Goal: Find specific page/section: Find specific page/section

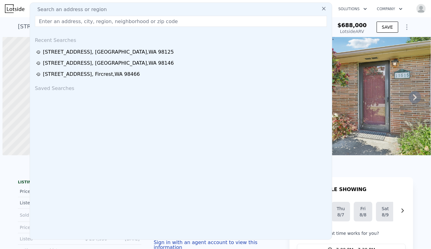
scroll to position [0, 148]
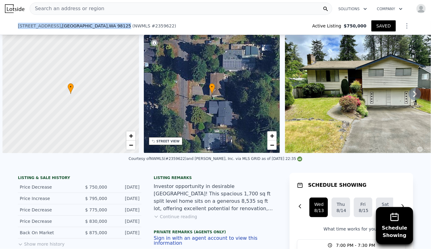
scroll to position [0, 2]
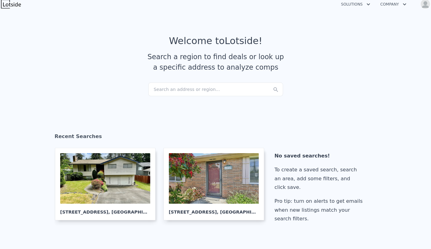
scroll to position [208, 0]
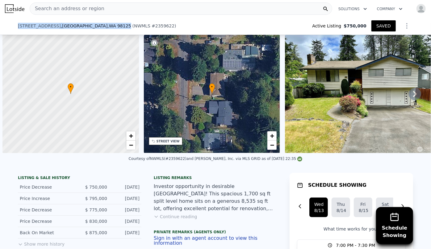
scroll to position [0, 2]
